Goal: Check status: Check status

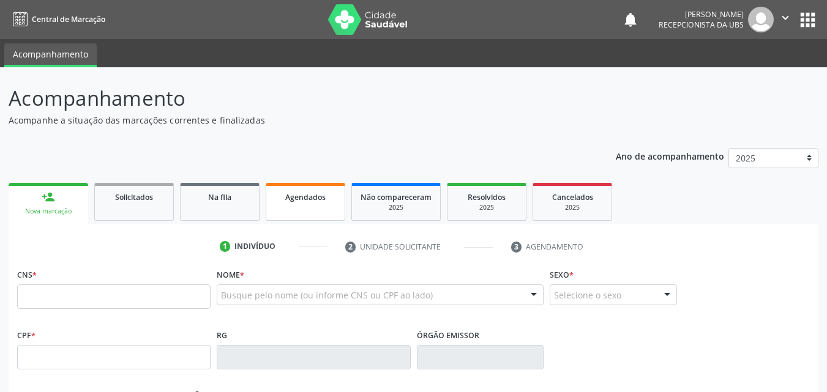
click at [296, 202] on span "Agendados" at bounding box center [305, 197] width 40 height 10
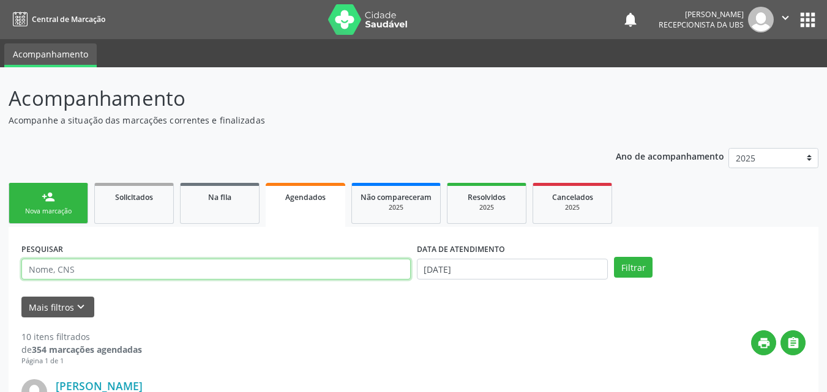
click at [217, 268] on input "text" at bounding box center [215, 269] width 389 height 21
click at [614, 257] on button "Filtrar" at bounding box center [633, 267] width 39 height 21
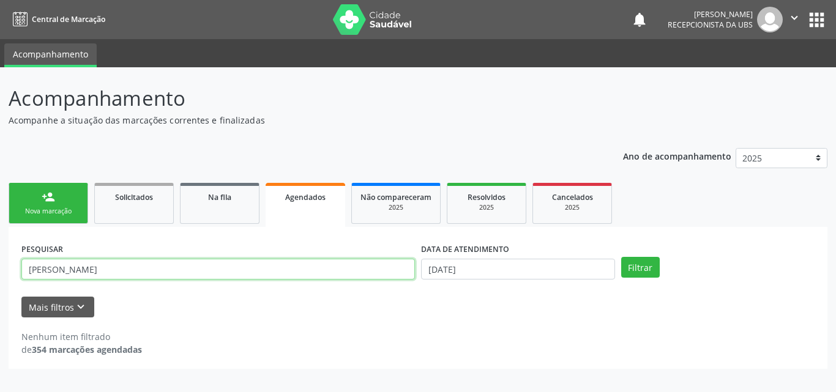
click at [120, 272] on input "[PERSON_NAME]" at bounding box center [218, 269] width 394 height 21
click at [621, 257] on button "Filtrar" at bounding box center [640, 267] width 39 height 21
click at [125, 268] on input "[PERSON_NAME]" at bounding box center [218, 269] width 394 height 21
click at [621, 257] on button "Filtrar" at bounding box center [640, 267] width 39 height 21
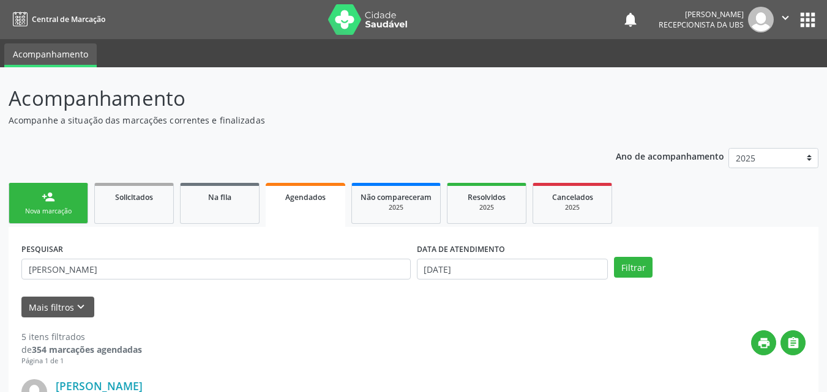
click at [304, 199] on span "Agendados" at bounding box center [305, 197] width 40 height 10
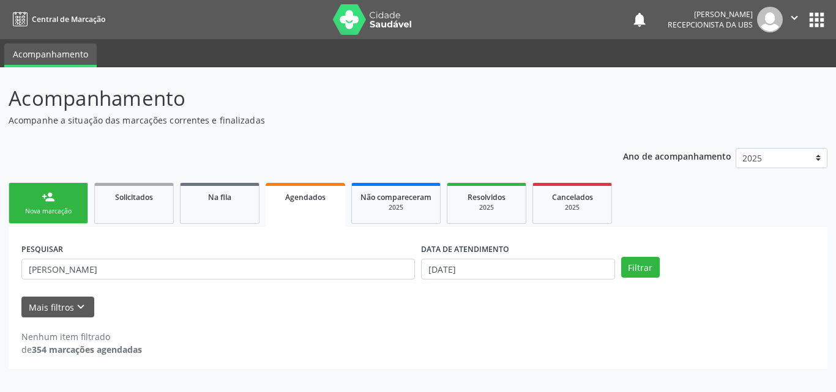
click at [313, 191] on div "Agendados" at bounding box center [305, 196] width 62 height 13
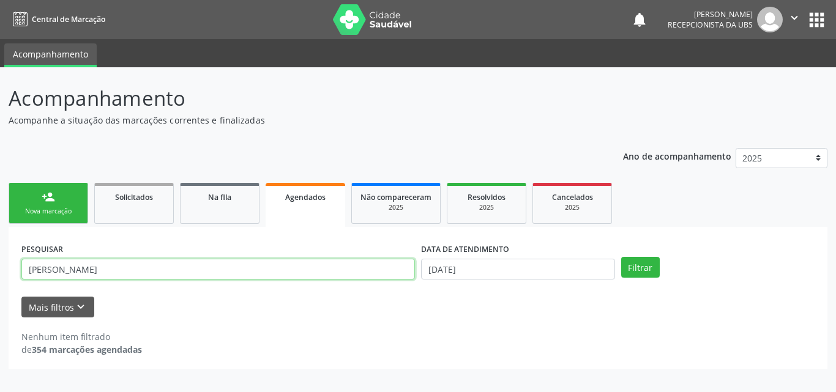
click at [82, 269] on input "[PERSON_NAME]" at bounding box center [218, 269] width 394 height 21
type input "M"
